Goal: Task Accomplishment & Management: Manage account settings

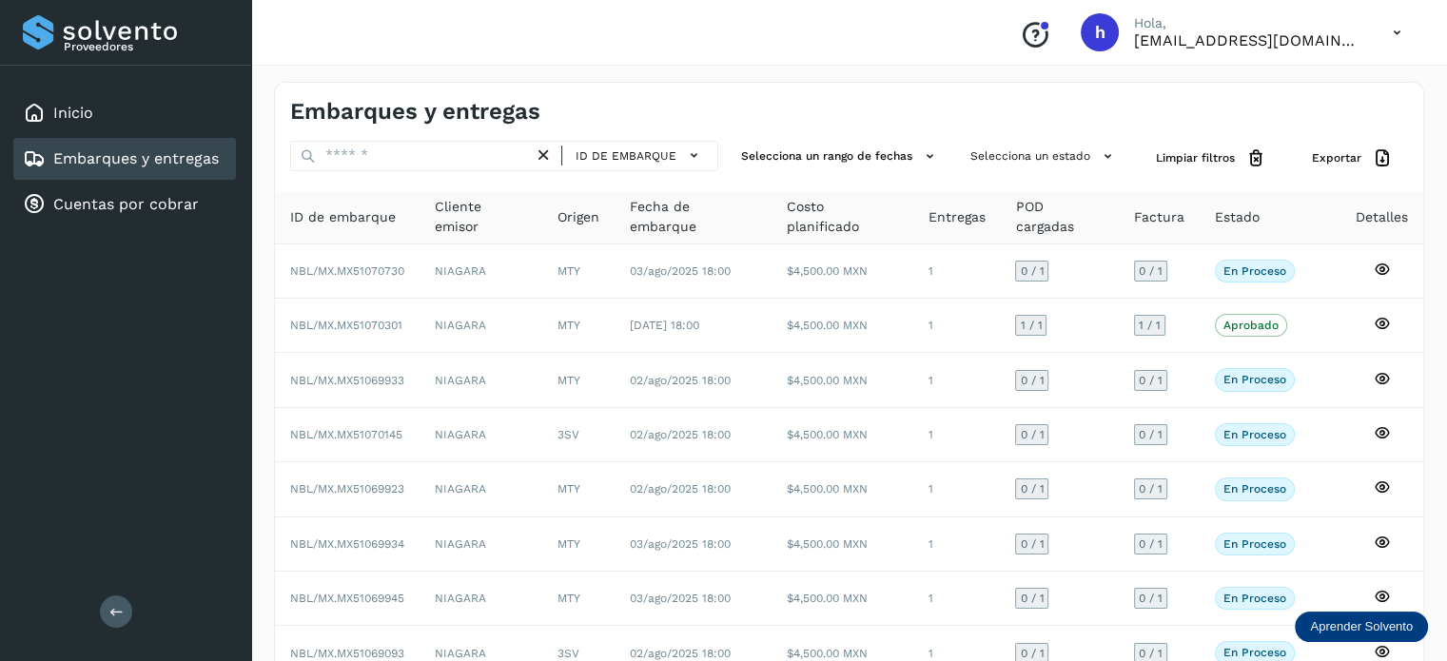
click at [96, 120] on div "Inicio" at bounding box center [124, 113] width 223 height 42
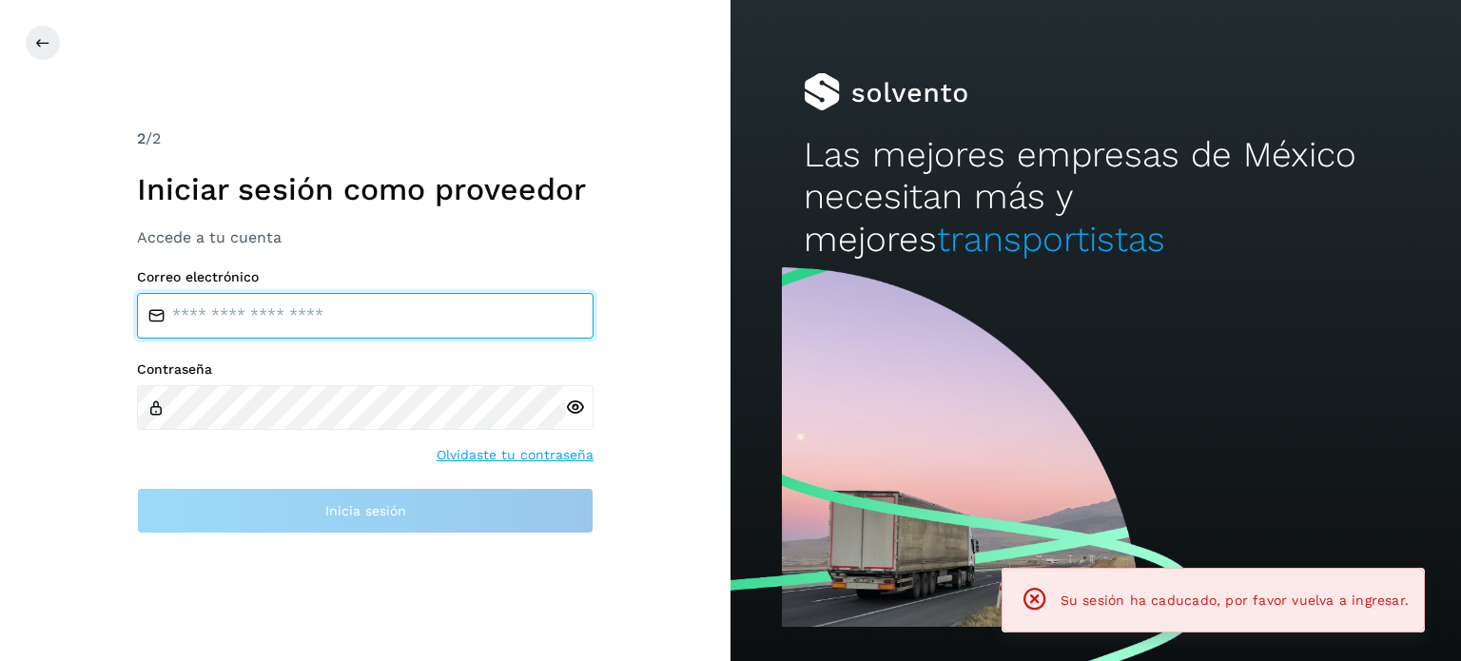
type input "**********"
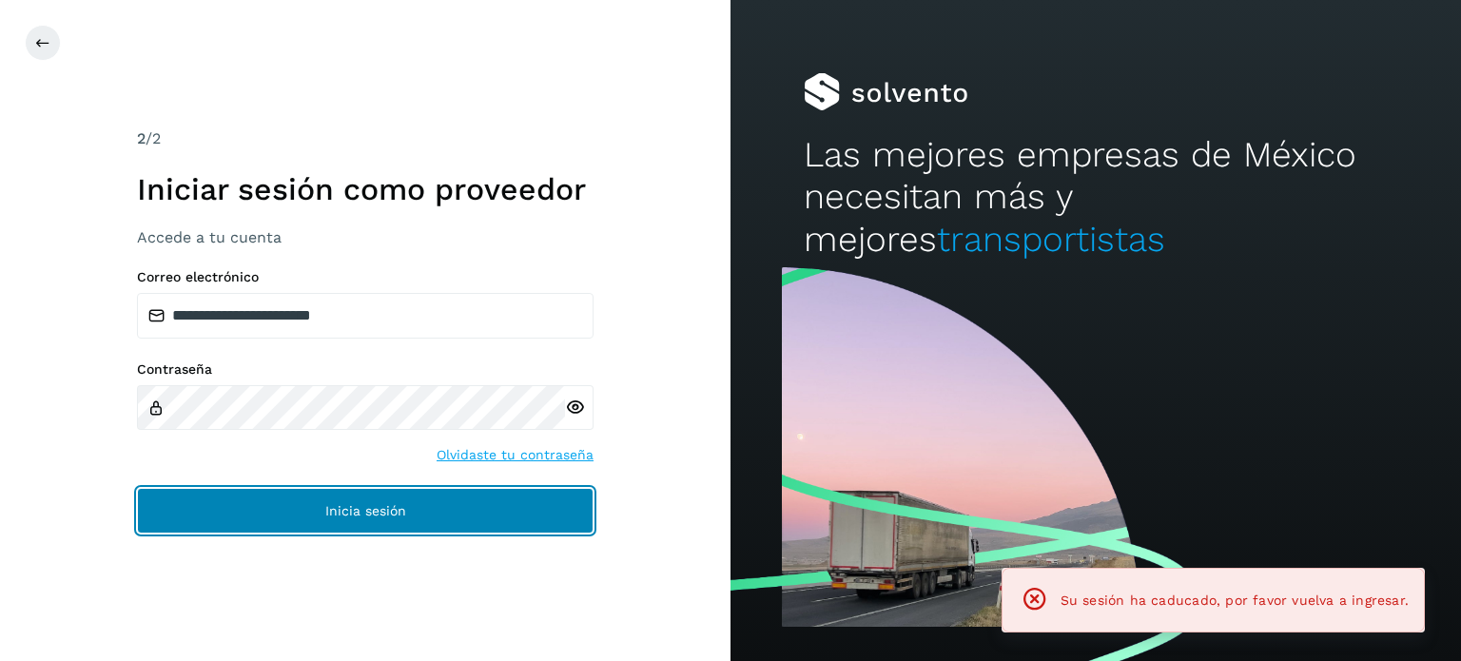
click at [316, 506] on button "Inicia sesión" at bounding box center [365, 511] width 457 height 46
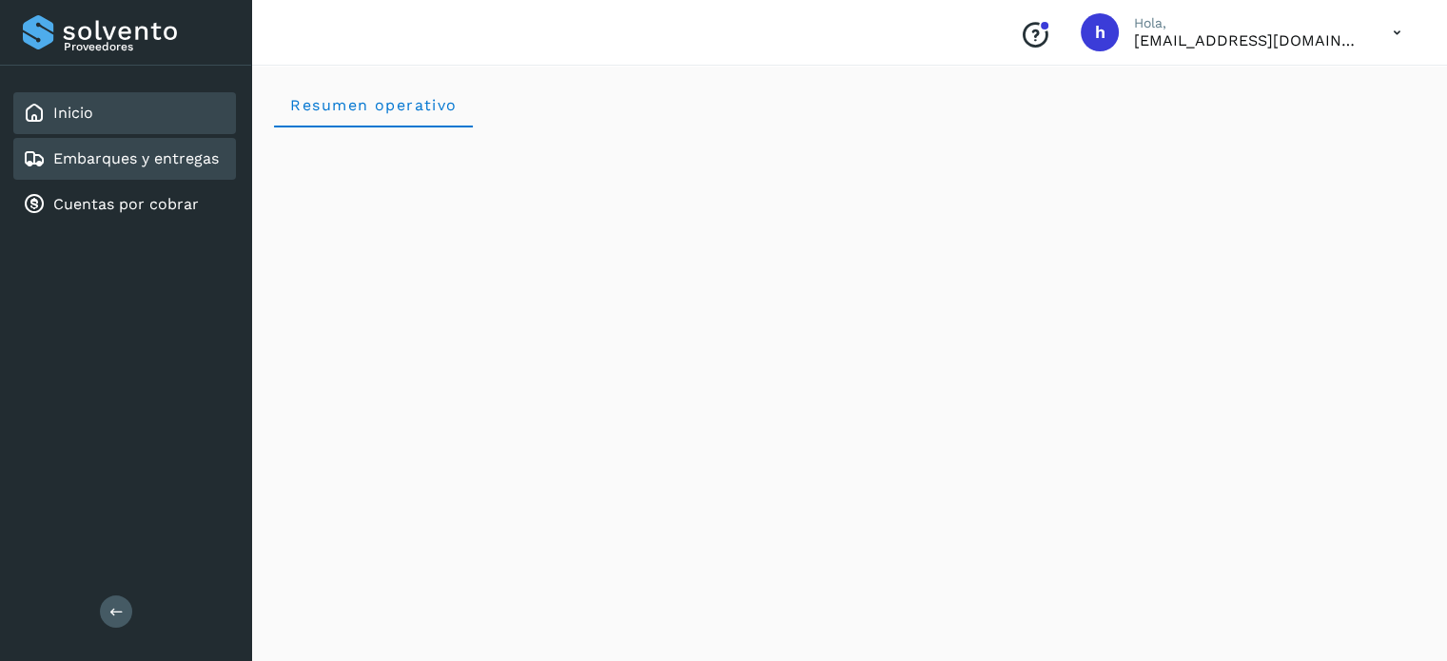
click at [159, 154] on link "Embarques y entregas" at bounding box center [136, 158] width 166 height 18
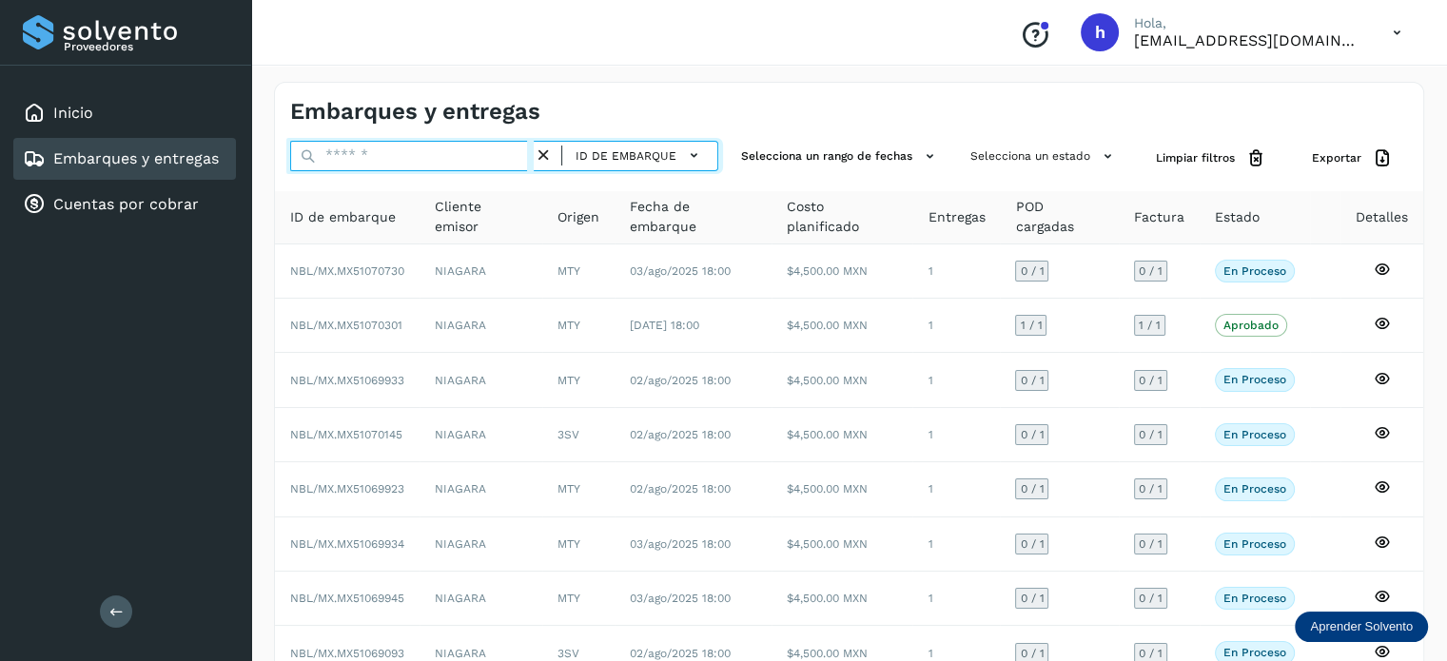
click at [489, 155] on input "text" at bounding box center [411, 156] width 243 height 30
paste input "**********"
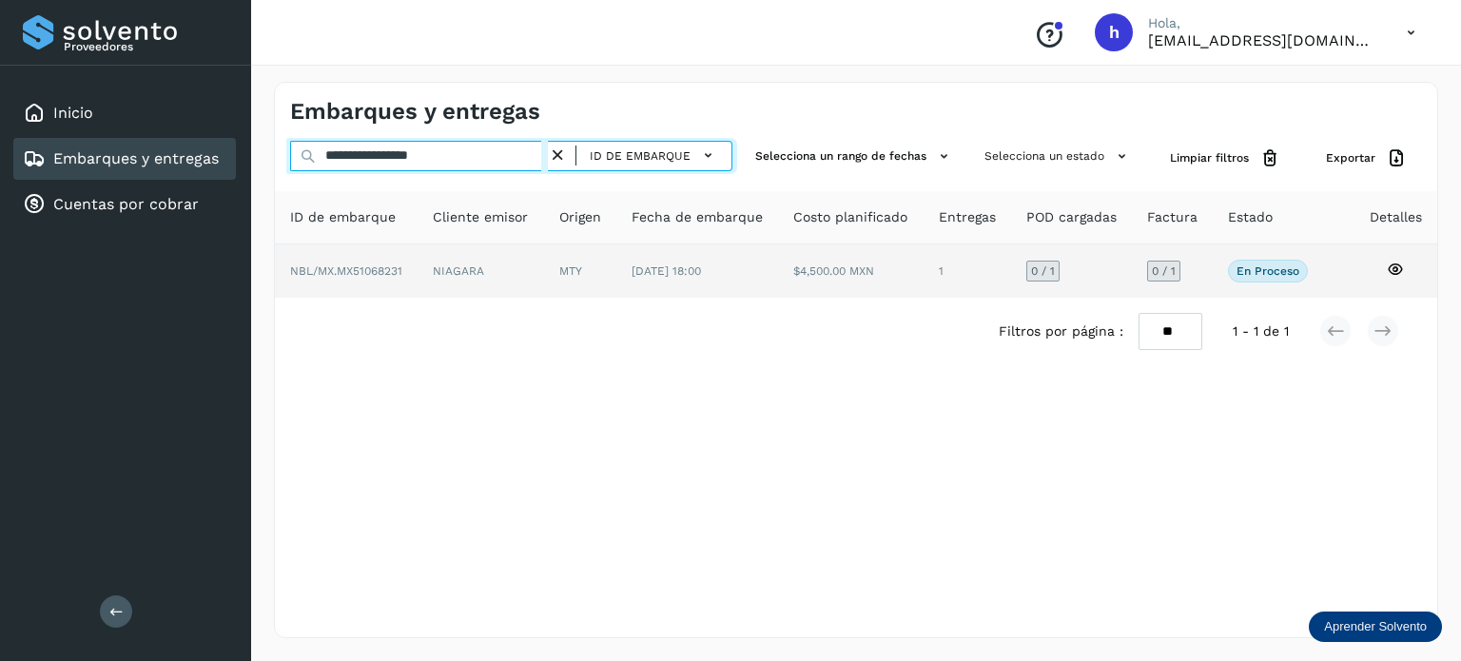
type input "**********"
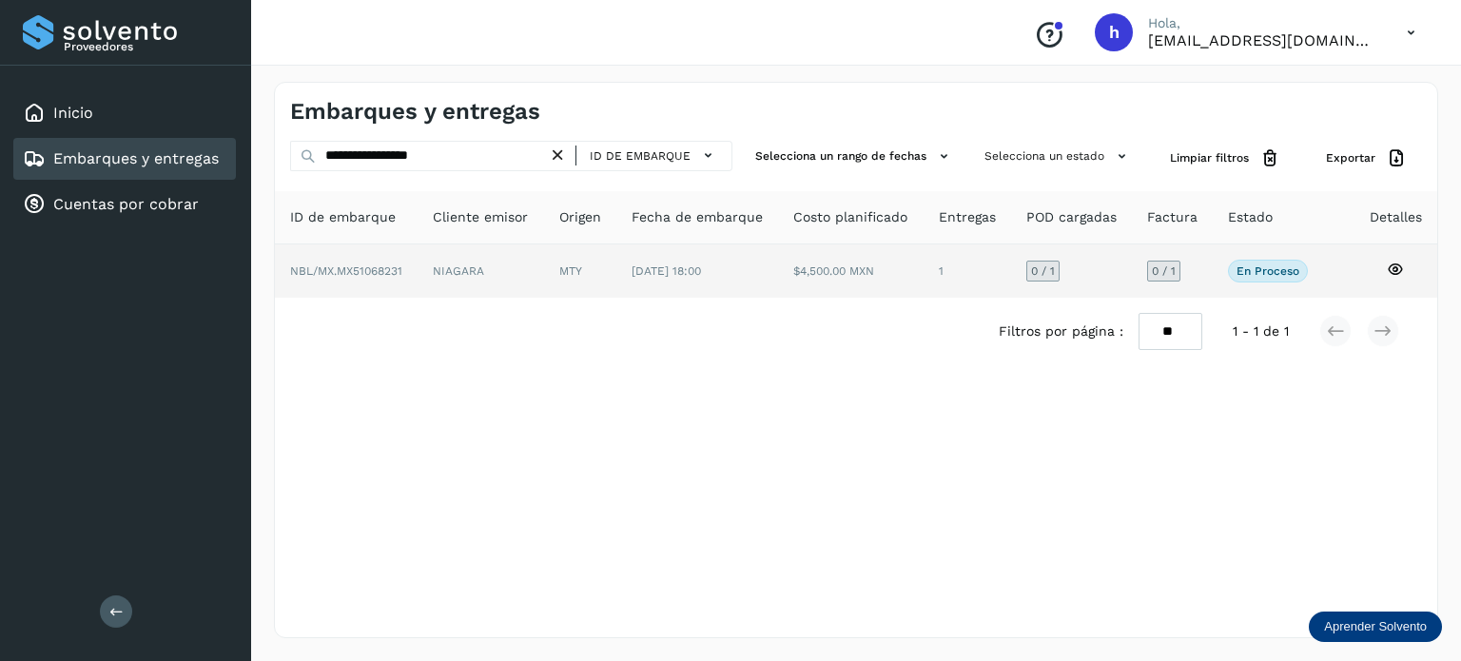
click at [616, 269] on td "MTY" at bounding box center [697, 270] width 162 height 53
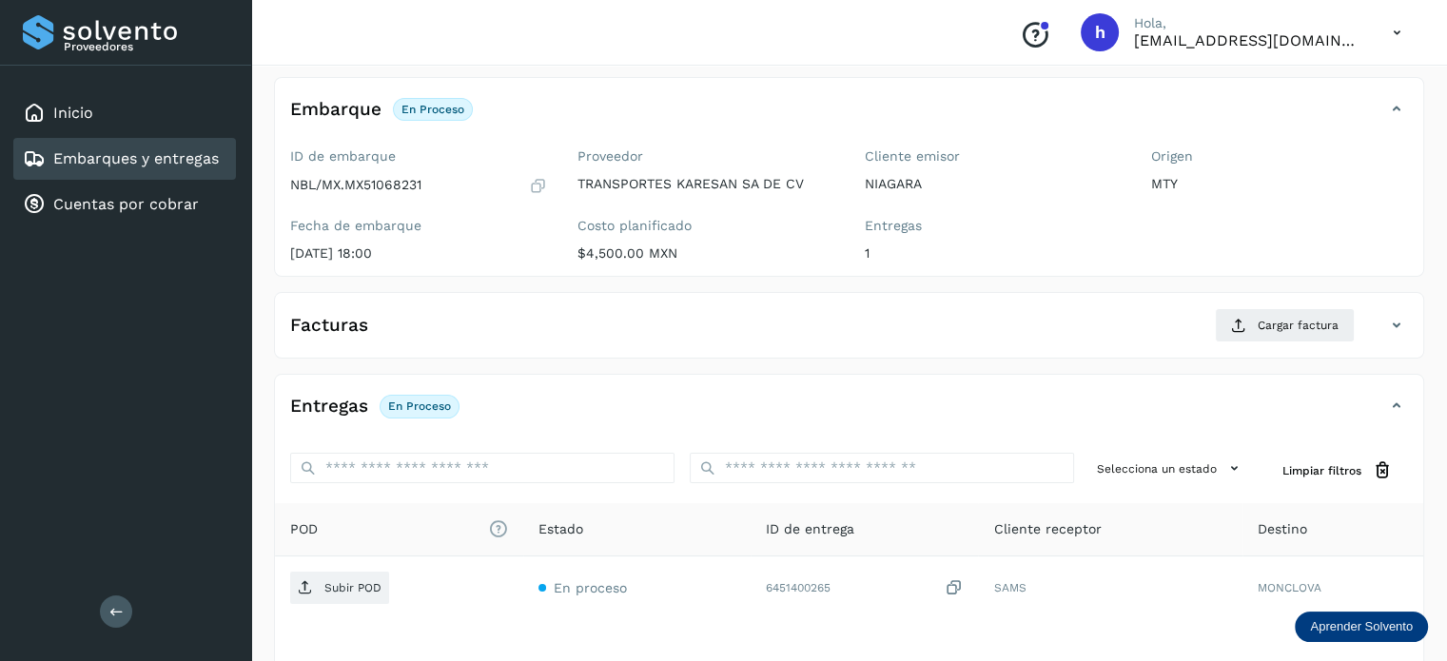
scroll to position [102, 0]
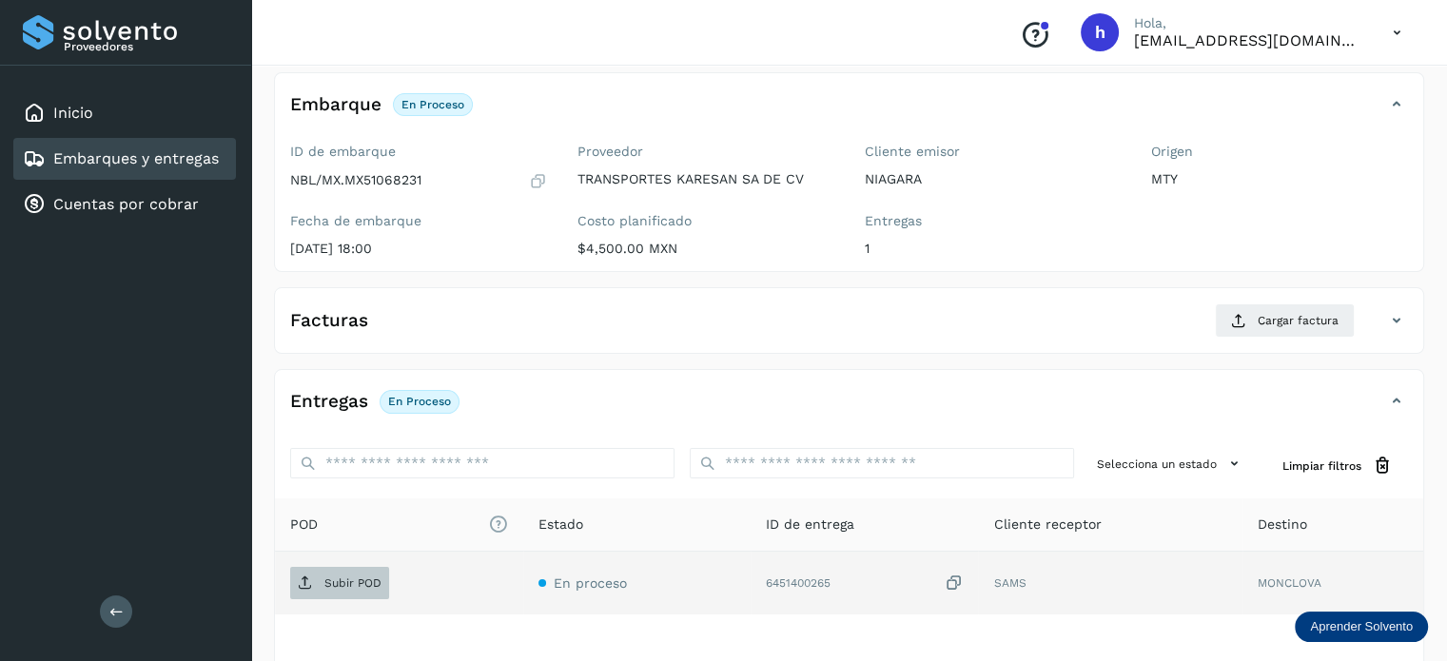
click at [349, 573] on span "Subir POD" at bounding box center [339, 583] width 99 height 30
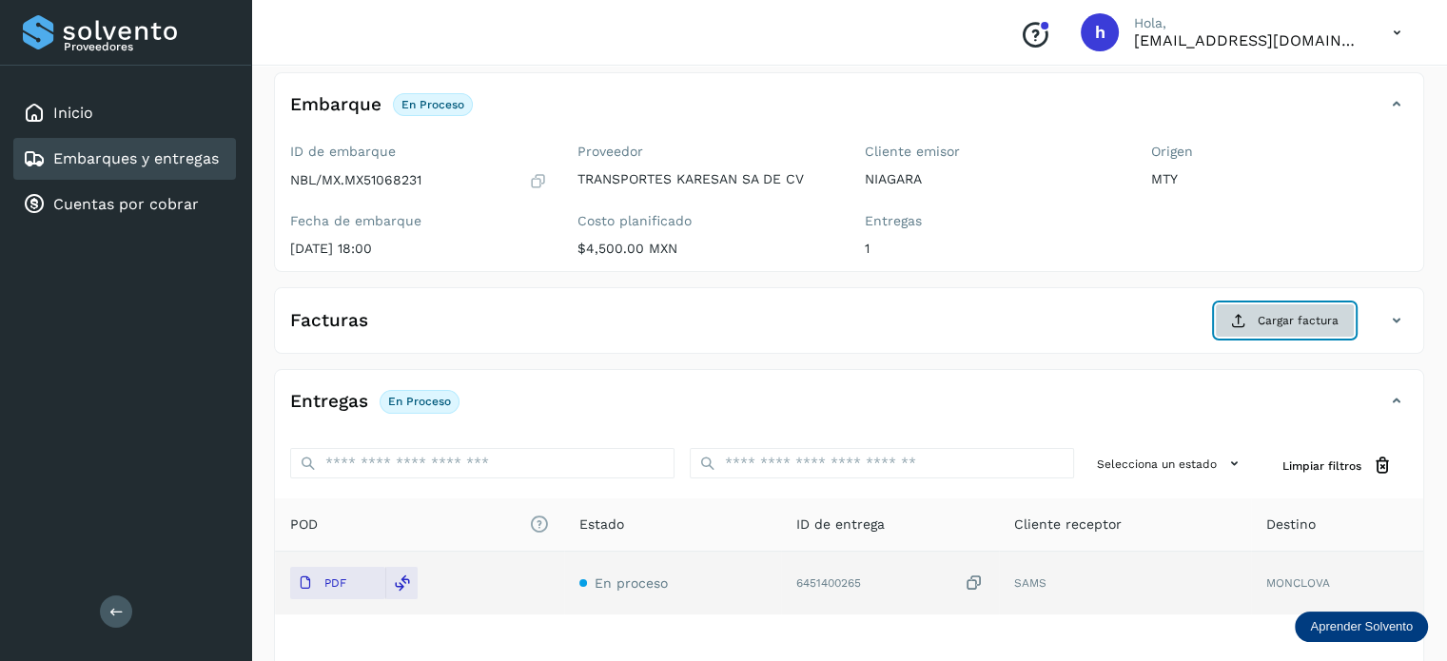
click at [1339, 309] on button "Cargar factura" at bounding box center [1285, 320] width 140 height 34
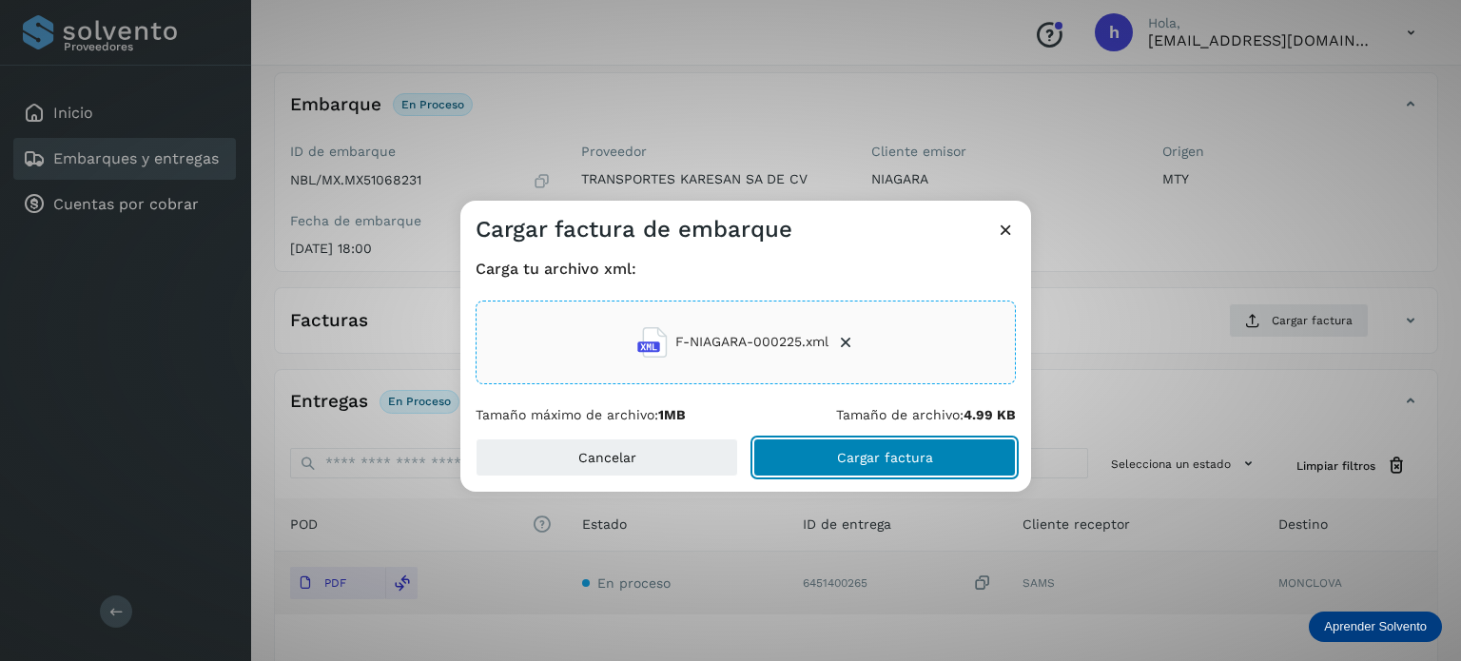
click at [917, 456] on span "Cargar factura" at bounding box center [885, 457] width 96 height 13
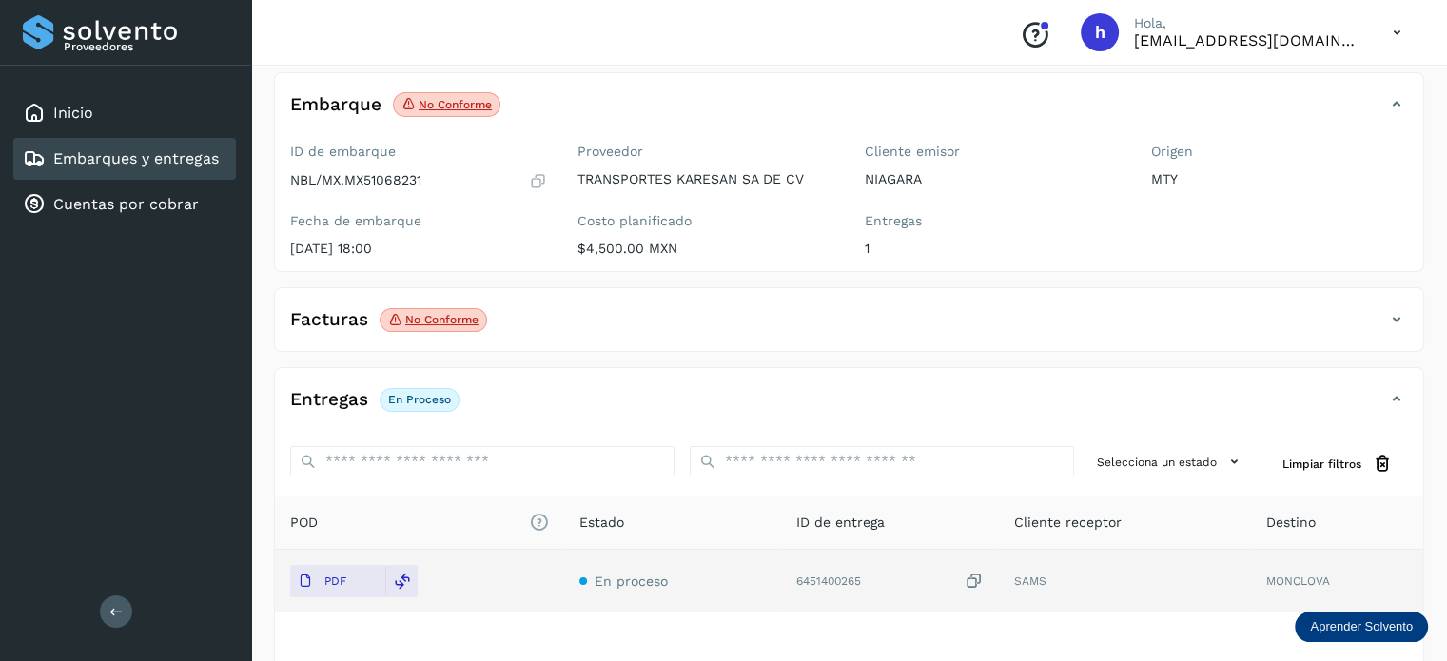
click at [1357, 318] on div "Facturas No conforme" at bounding box center [830, 319] width 1110 height 32
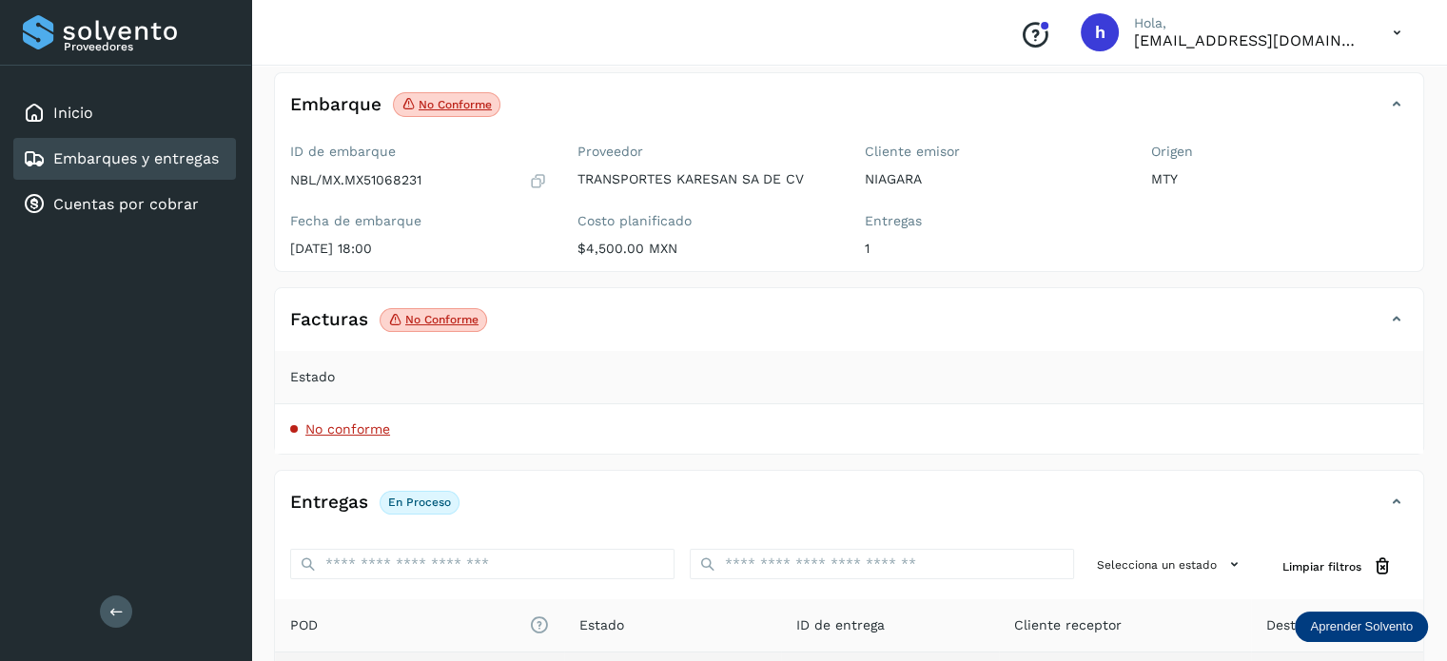
click at [331, 435] on span "No conforme" at bounding box center [347, 428] width 85 height 15
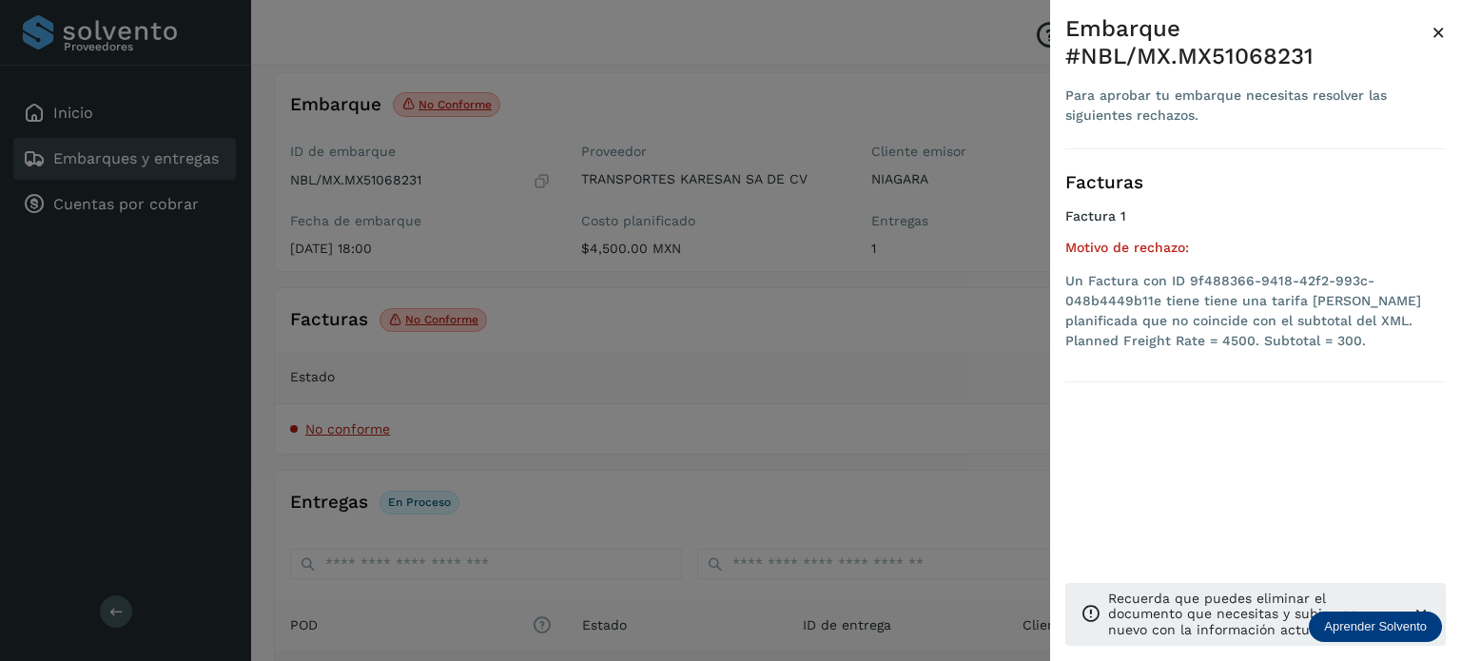
click at [1437, 30] on span "×" at bounding box center [1438, 32] width 14 height 27
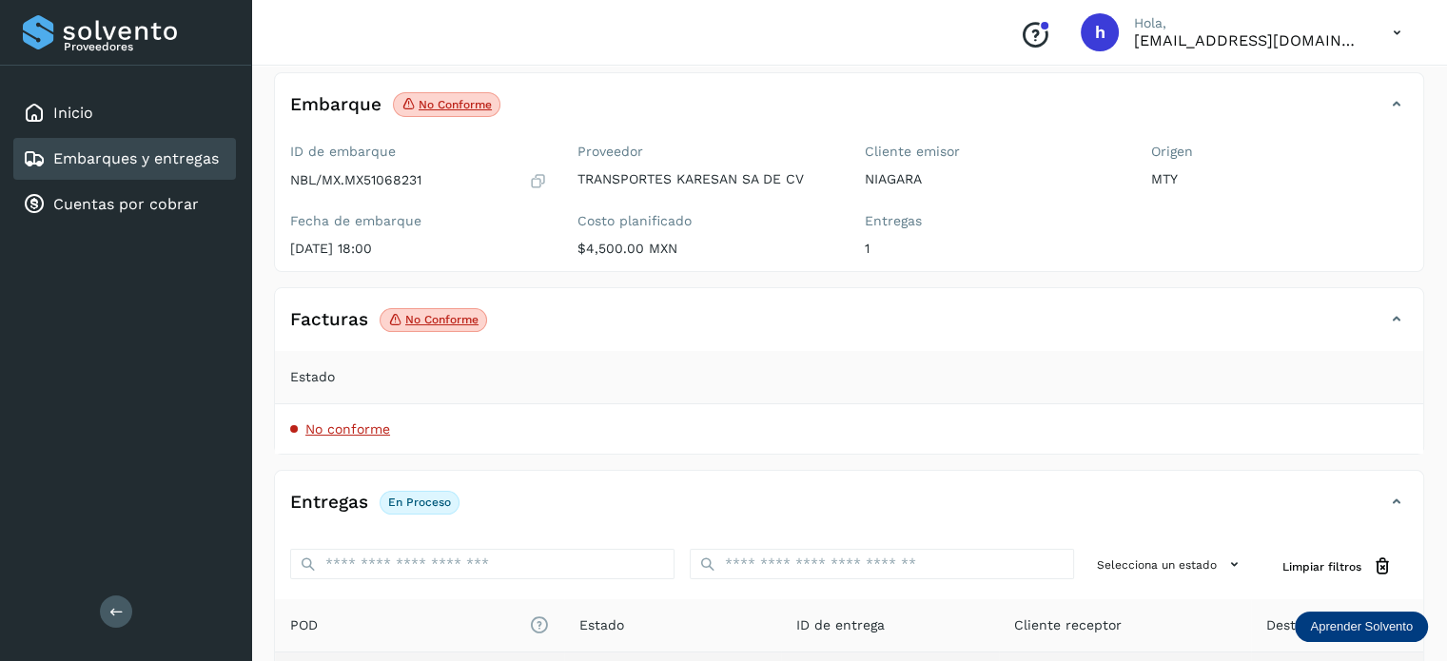
click at [422, 314] on p "No conforme" at bounding box center [441, 319] width 73 height 13
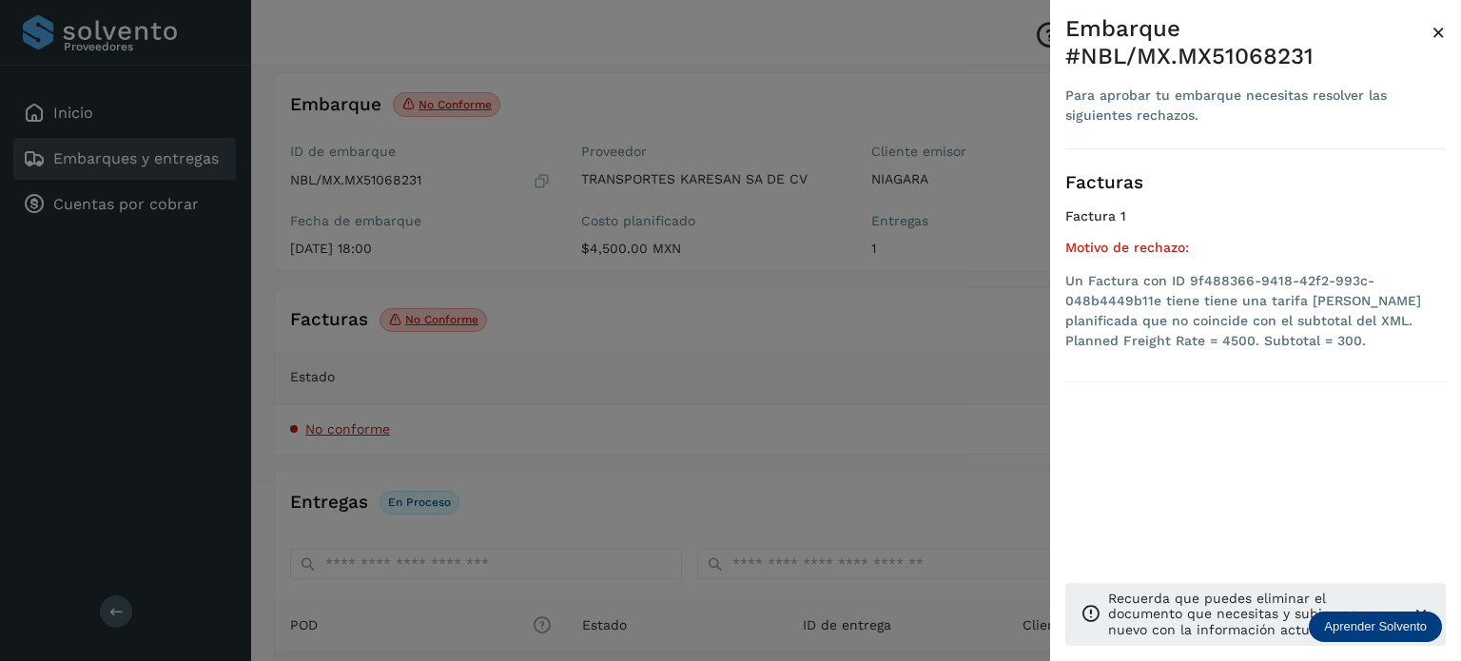
click at [814, 431] on div at bounding box center [730, 330] width 1461 height 661
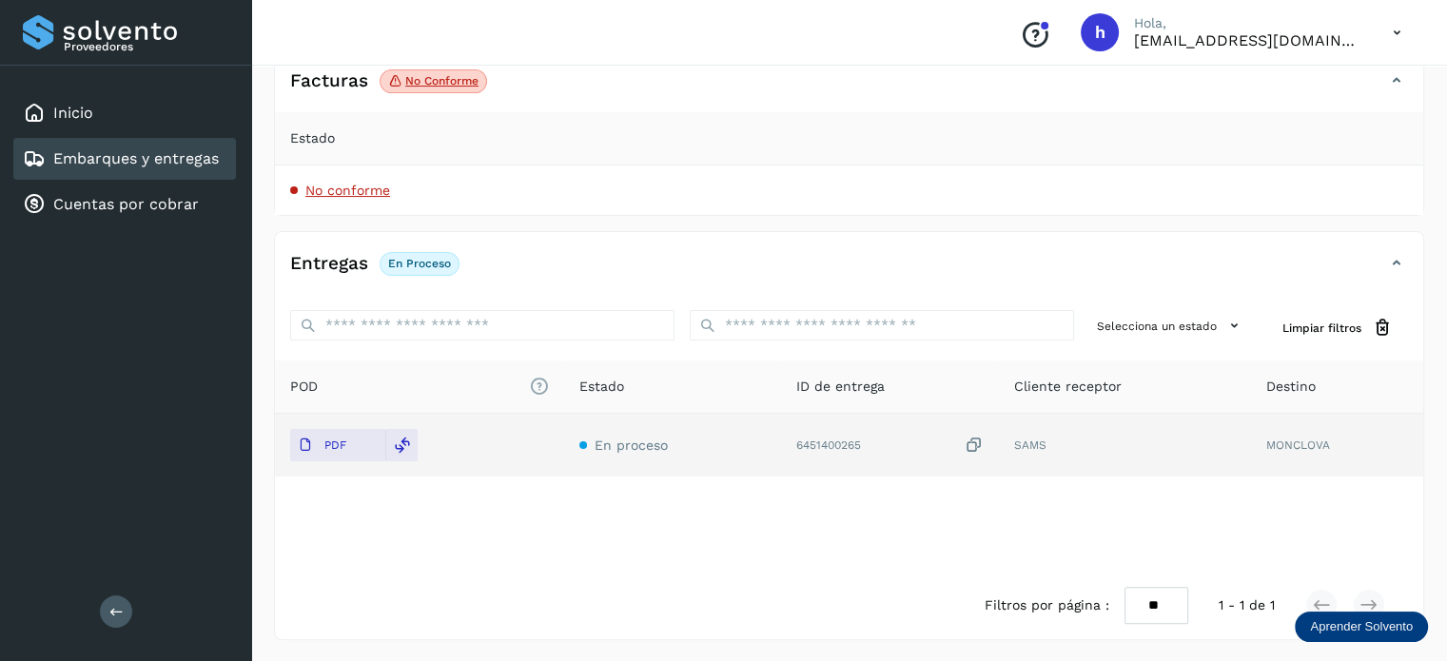
scroll to position [0, 0]
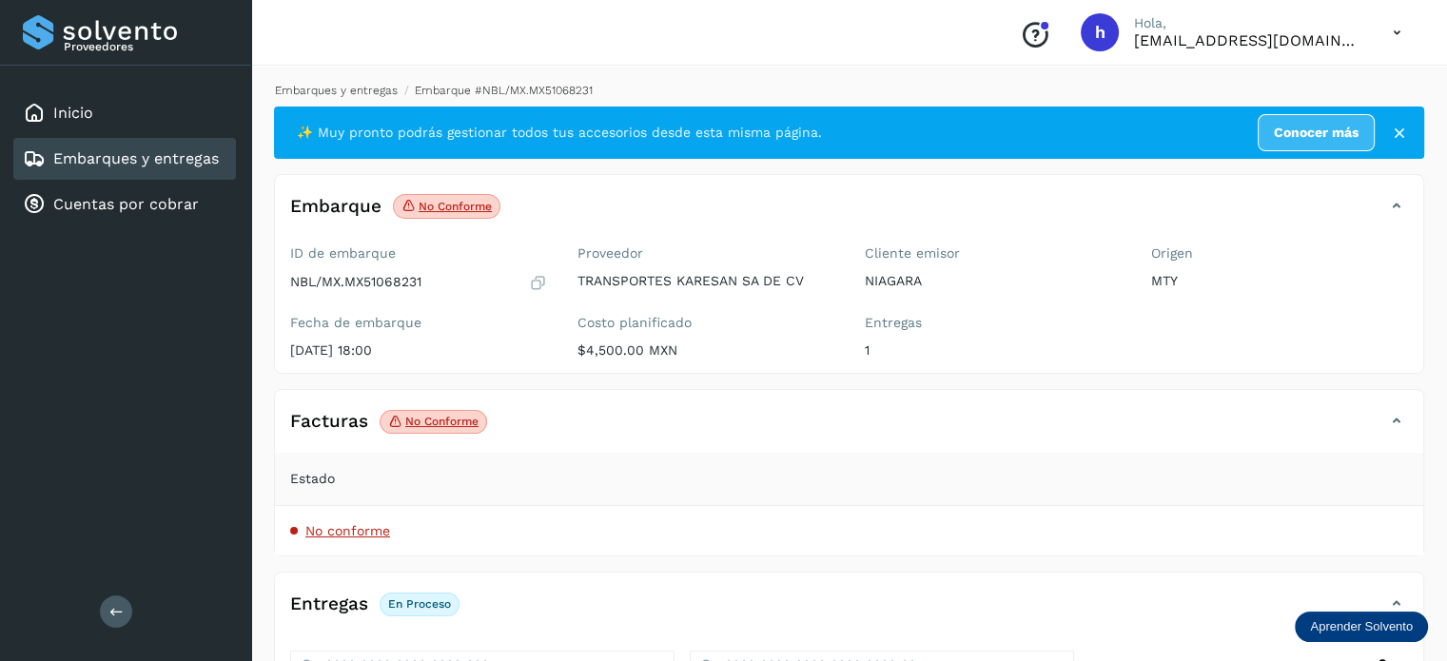
click at [310, 88] on link "Embarques y entregas" at bounding box center [336, 90] width 123 height 13
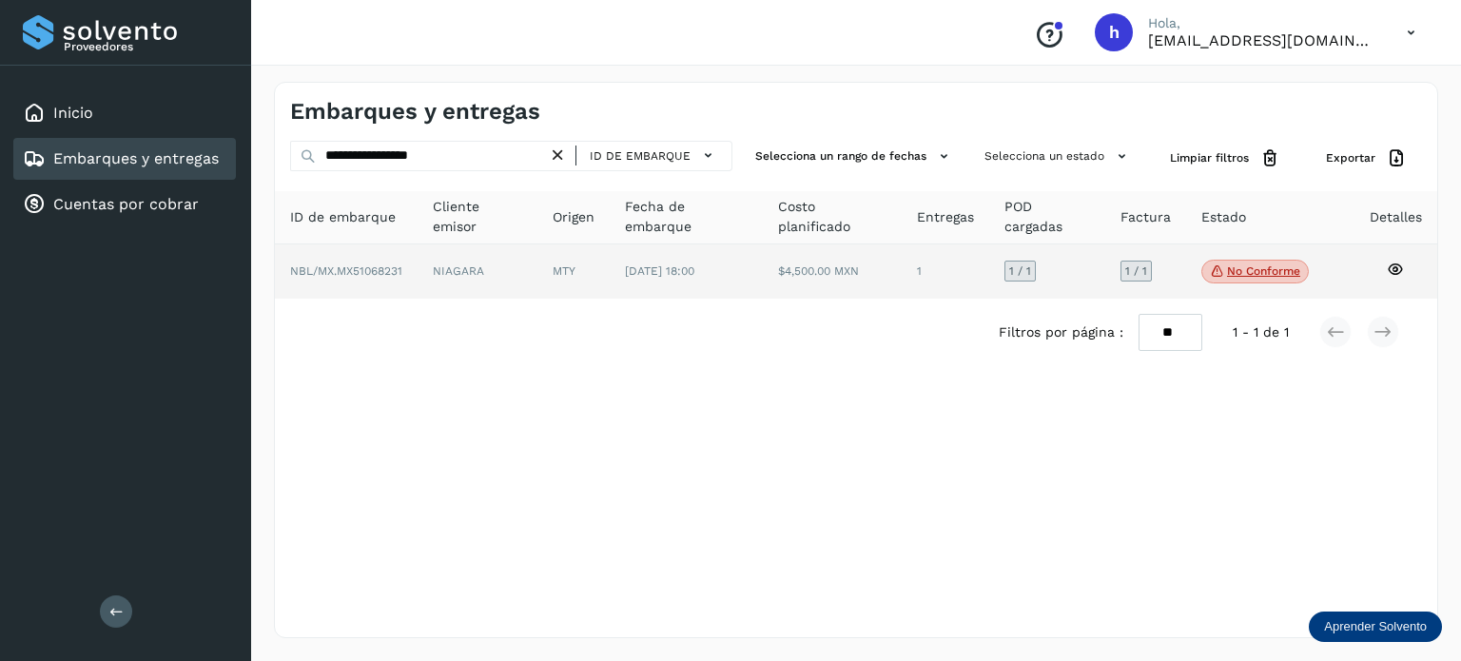
click at [537, 282] on td "NIAGARA" at bounding box center [573, 271] width 72 height 55
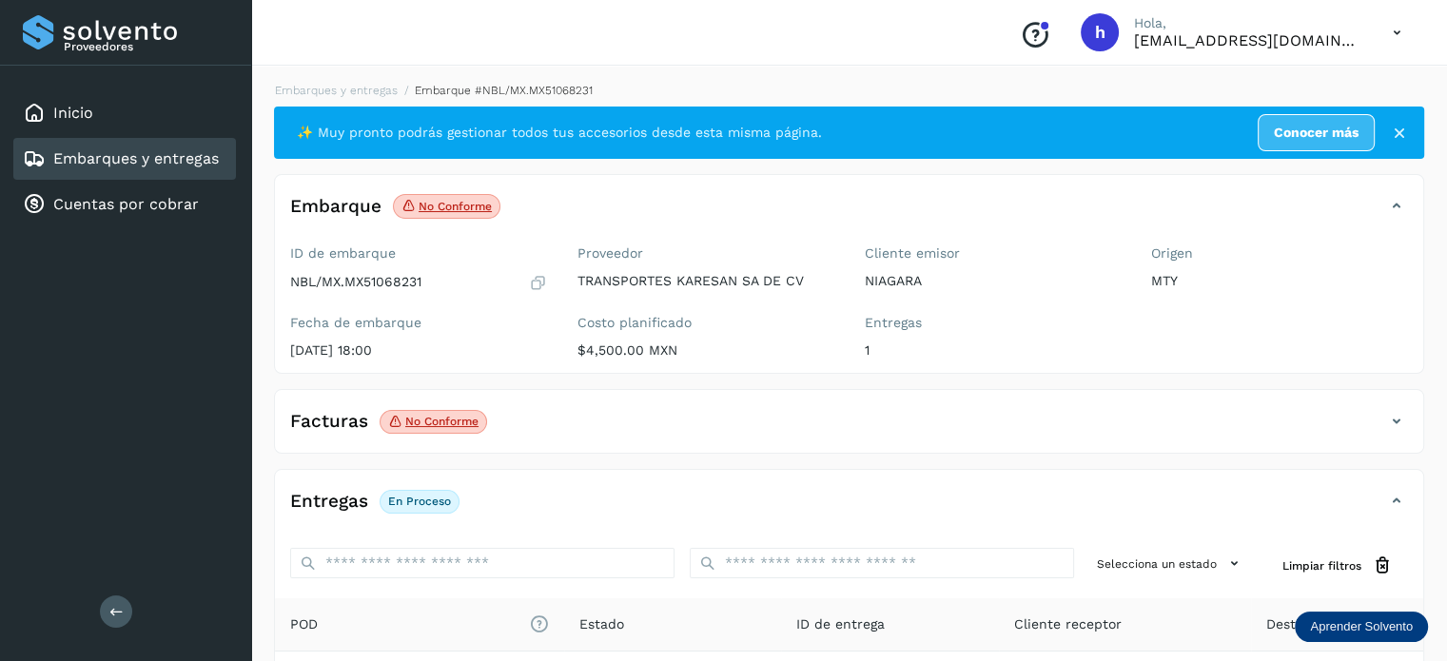
click at [921, 431] on div "Facturas No conforme" at bounding box center [830, 421] width 1110 height 32
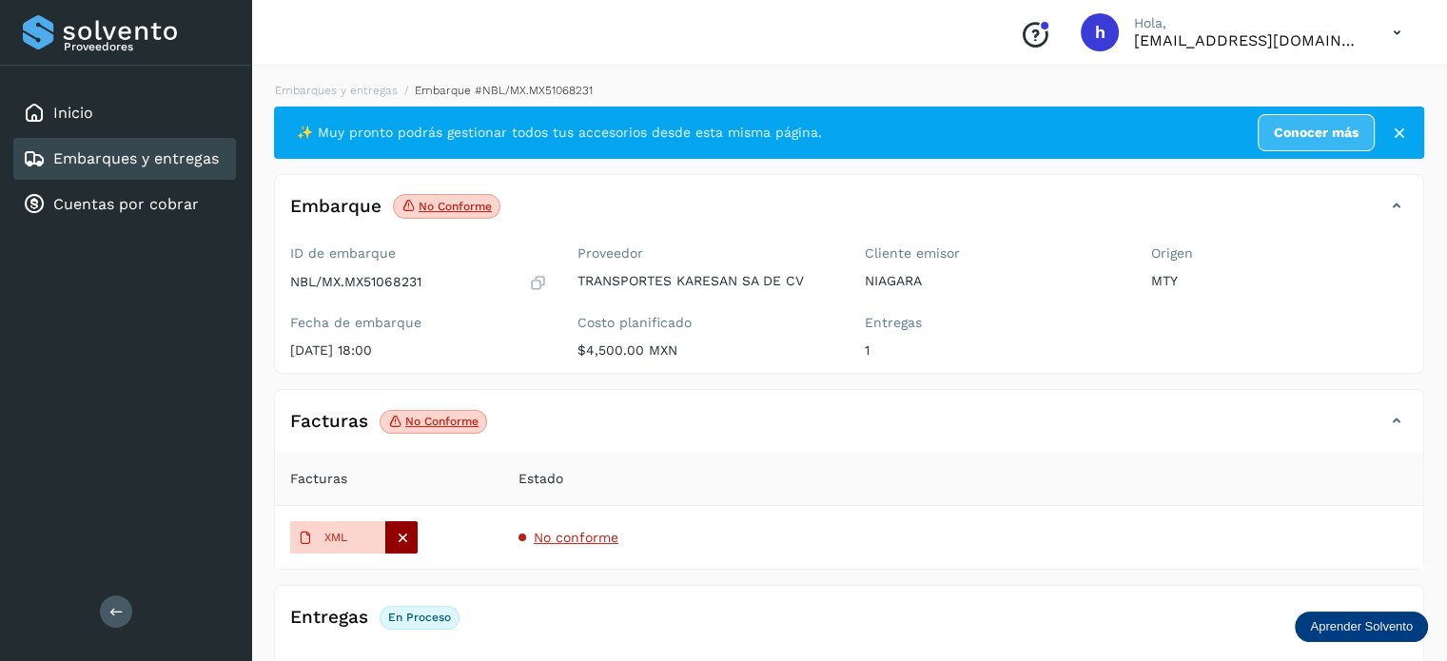
click at [403, 543] on icon at bounding box center [402, 537] width 17 height 17
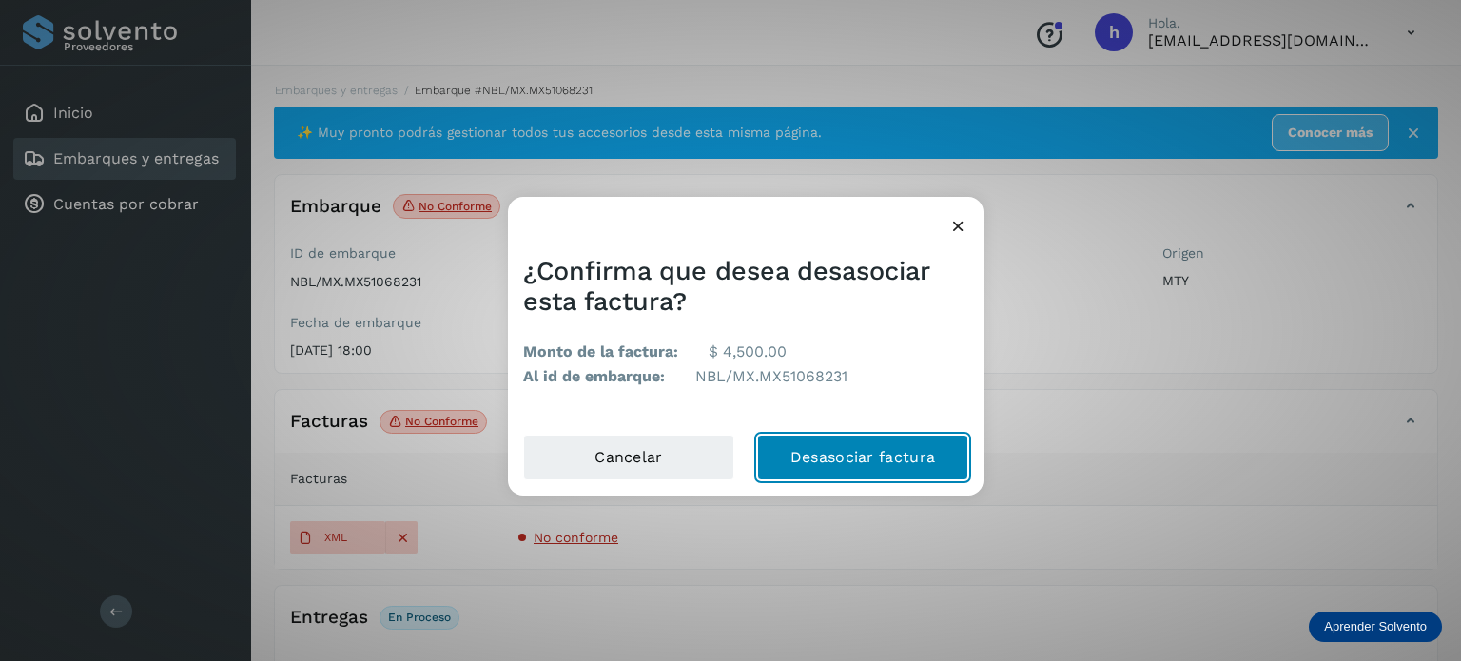
click at [879, 459] on button "Desasociar factura" at bounding box center [862, 458] width 211 height 46
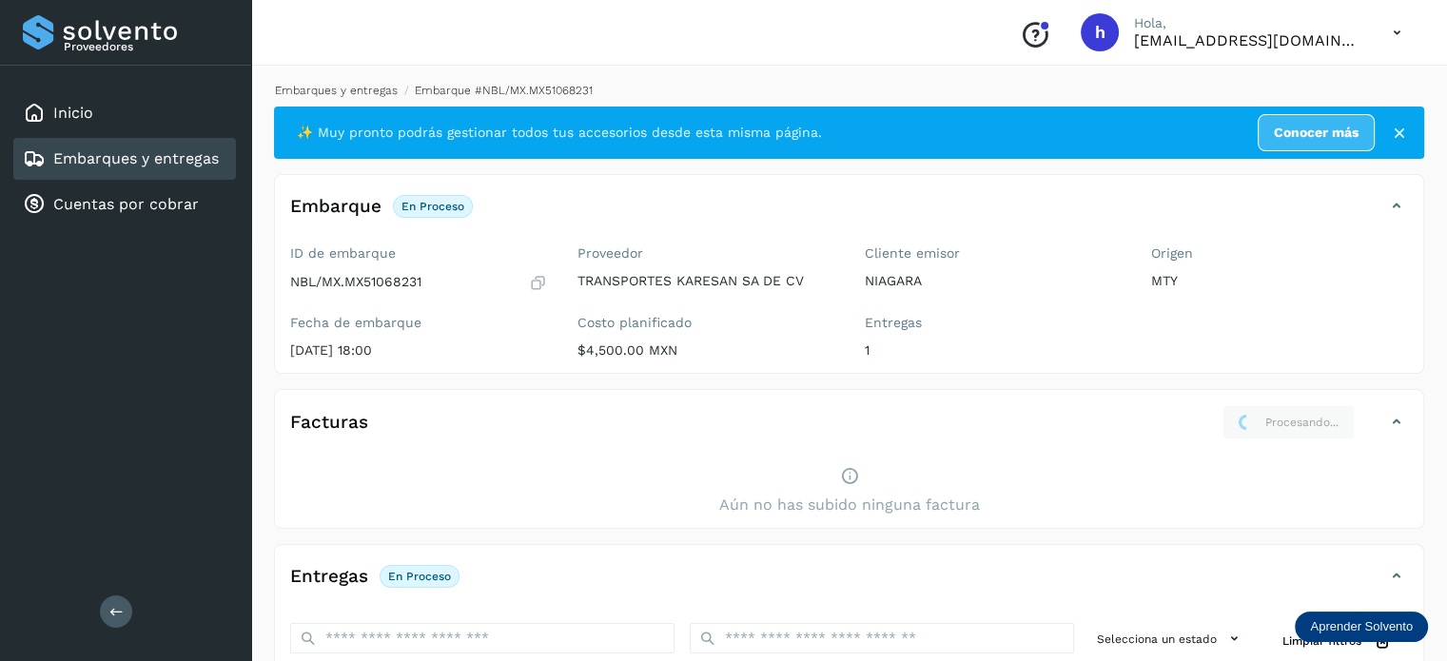
click at [357, 90] on link "Embarques y entregas" at bounding box center [336, 90] width 123 height 13
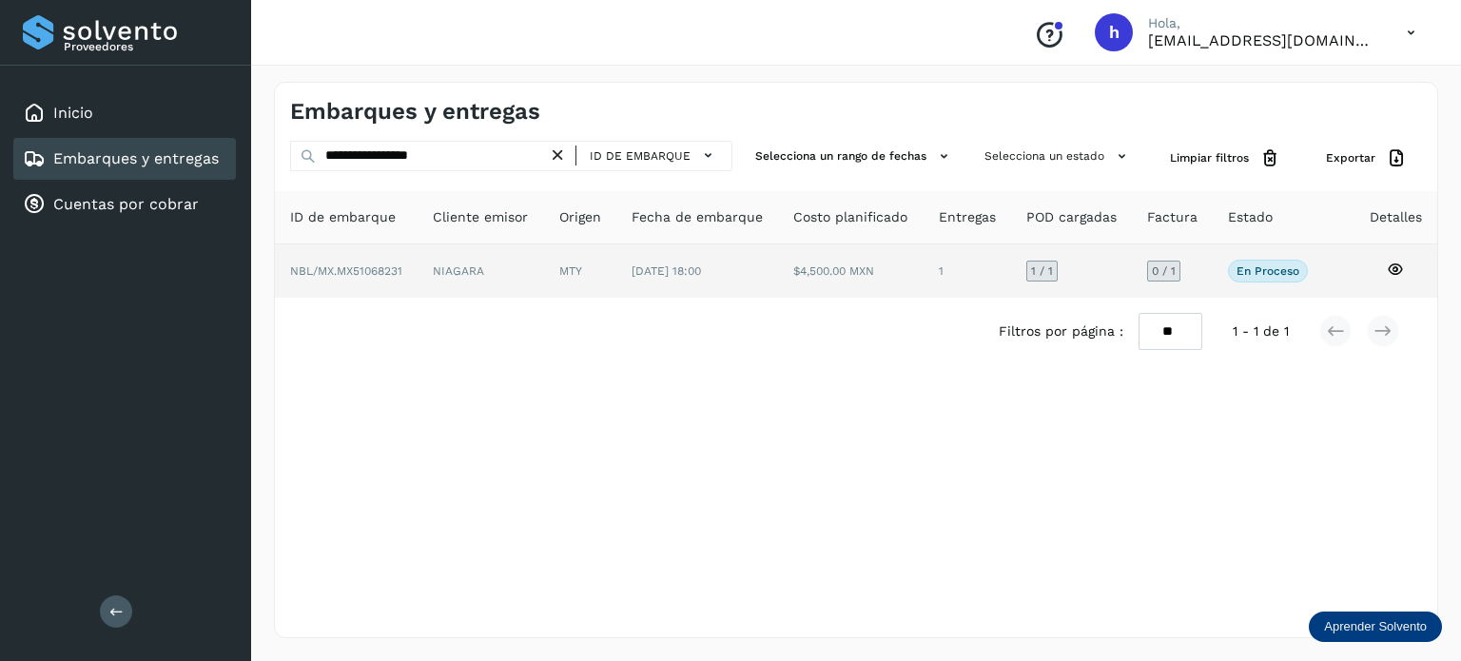
click at [544, 274] on td "NIAGARA" at bounding box center [580, 270] width 72 height 53
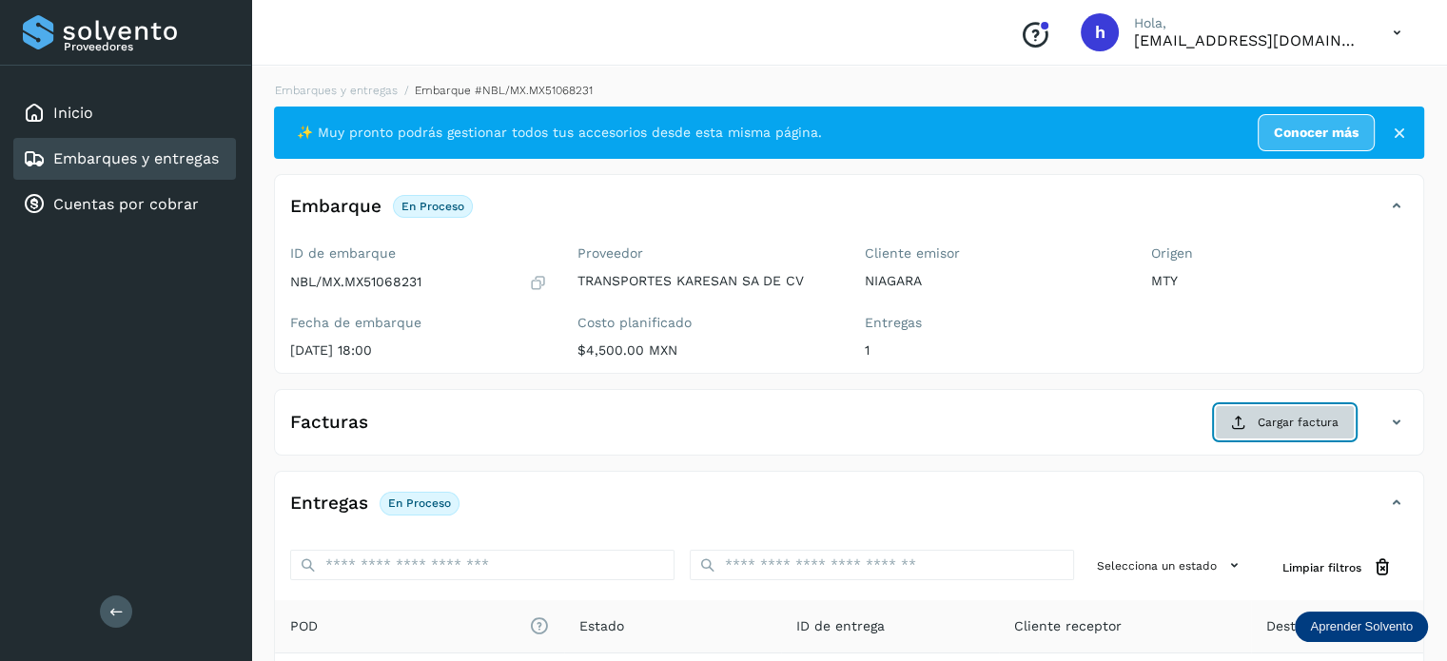
click at [1260, 421] on span "Cargar factura" at bounding box center [1297, 422] width 81 height 17
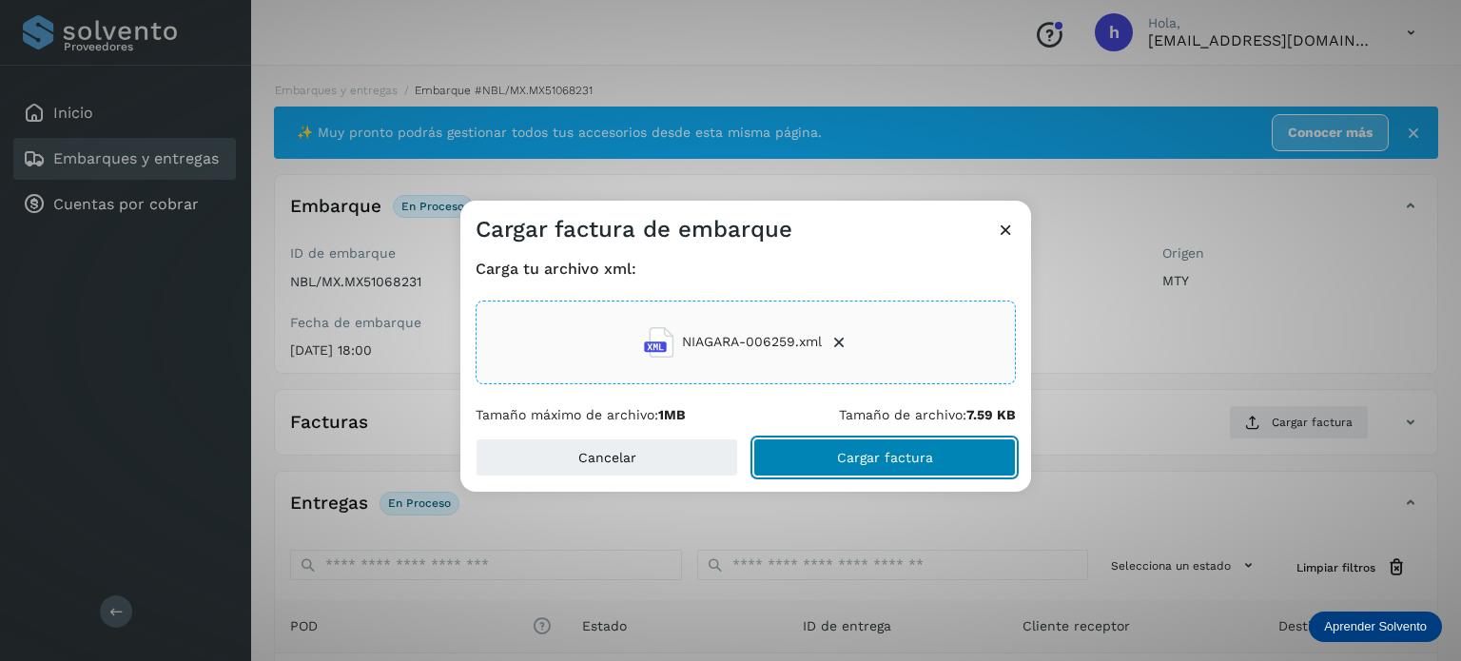
click at [932, 460] on button "Cargar factura" at bounding box center [884, 457] width 263 height 38
